Goal: Connect with others: Establish contact or relationships with other users

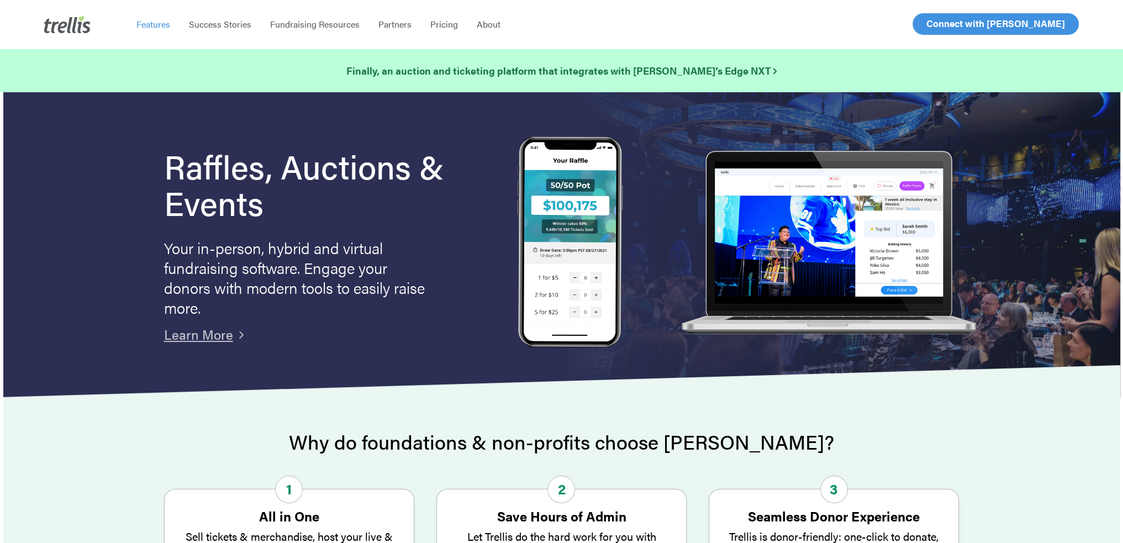
click at [157, 26] on span "Features" at bounding box center [153, 24] width 34 height 13
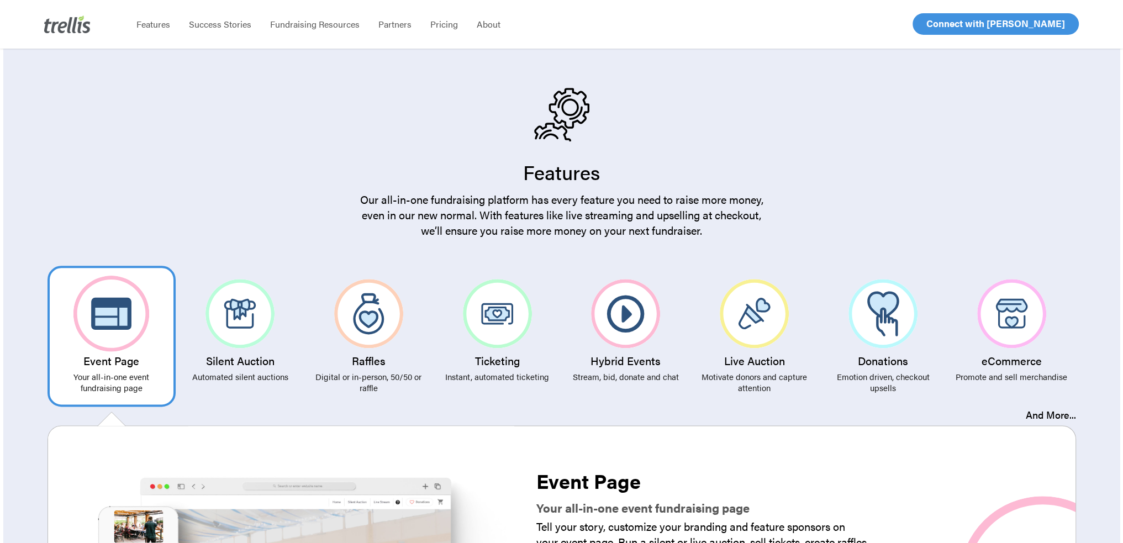
scroll to position [1824, 0]
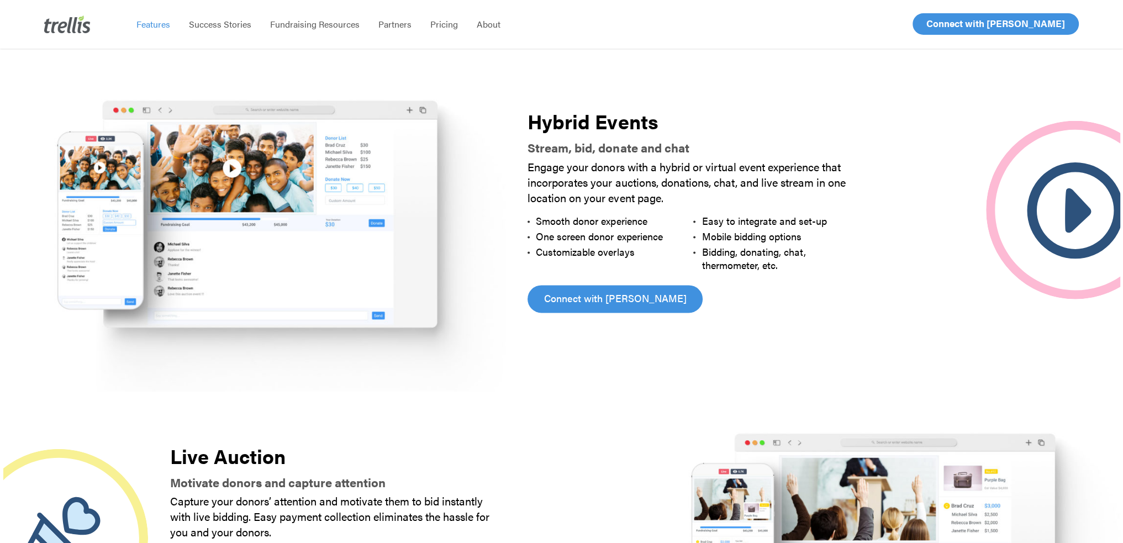
scroll to position [1658, 0]
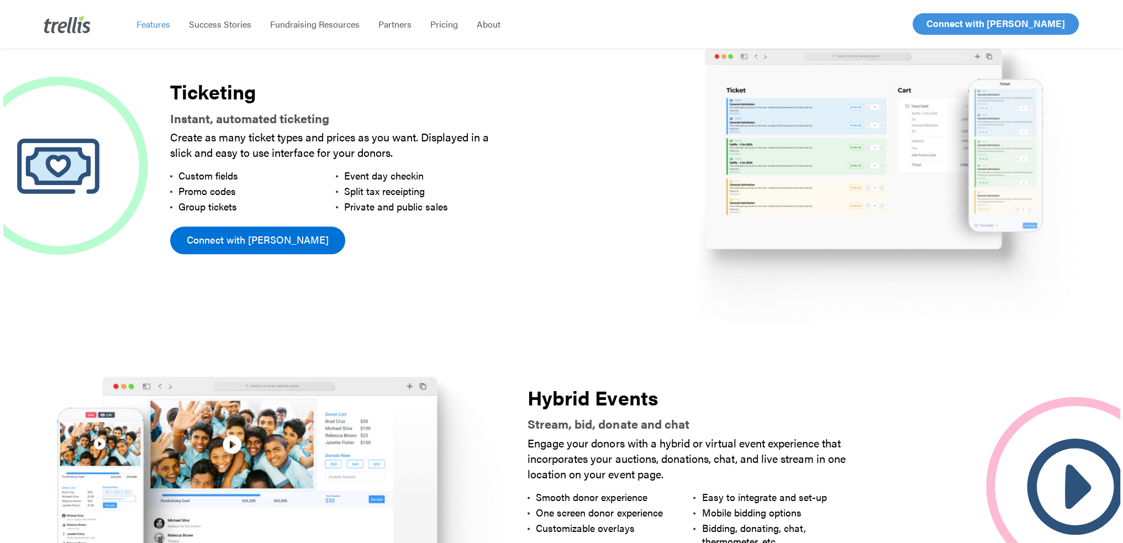
click at [234, 232] on span "Connect with [PERSON_NAME]" at bounding box center [258, 239] width 142 height 15
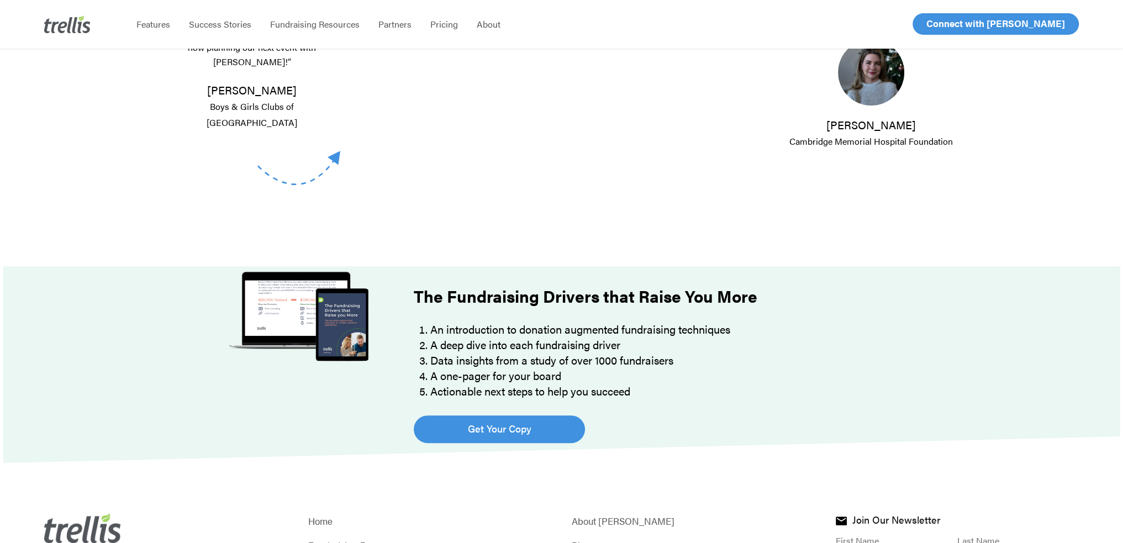
scroll to position [553, 0]
